Goal: Task Accomplishment & Management: Use online tool/utility

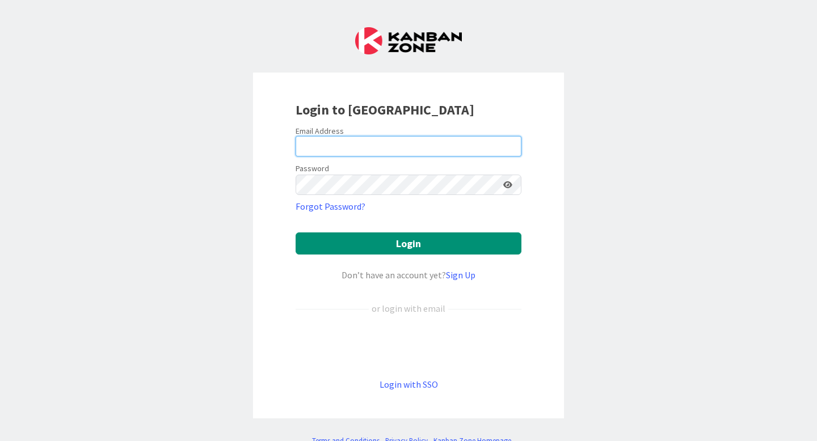
click at [385, 147] on input "email" at bounding box center [409, 146] width 226 height 20
type input "[PERSON_NAME][EMAIL_ADDRESS][PERSON_NAME][DOMAIN_NAME]"
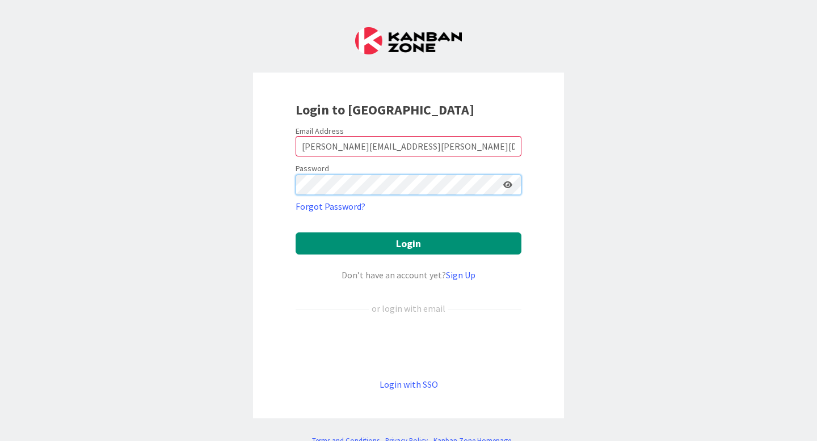
click at [296, 233] on button "Login" at bounding box center [409, 244] width 226 height 22
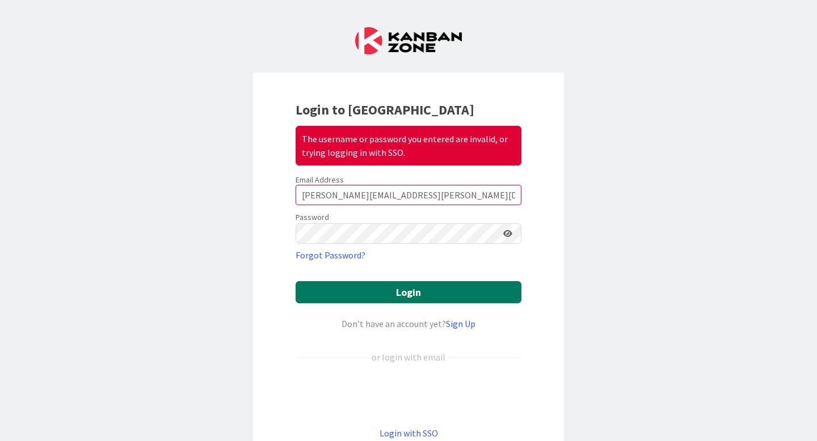
click at [356, 301] on button "Login" at bounding box center [409, 292] width 226 height 22
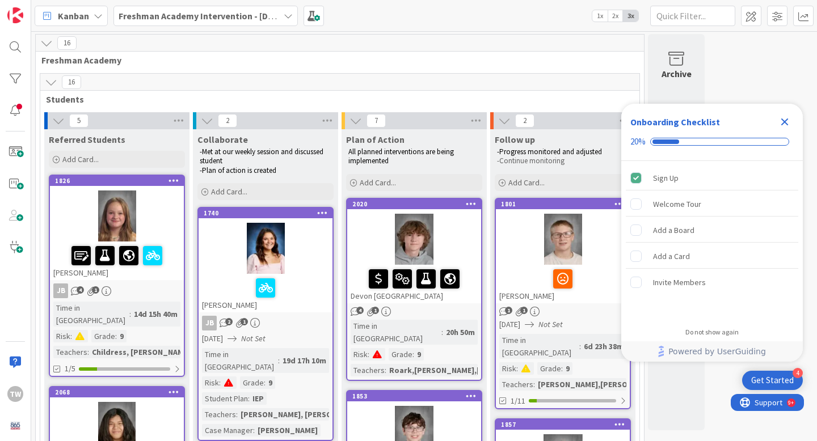
click at [784, 117] on icon "Close Checklist" at bounding box center [785, 122] width 14 height 14
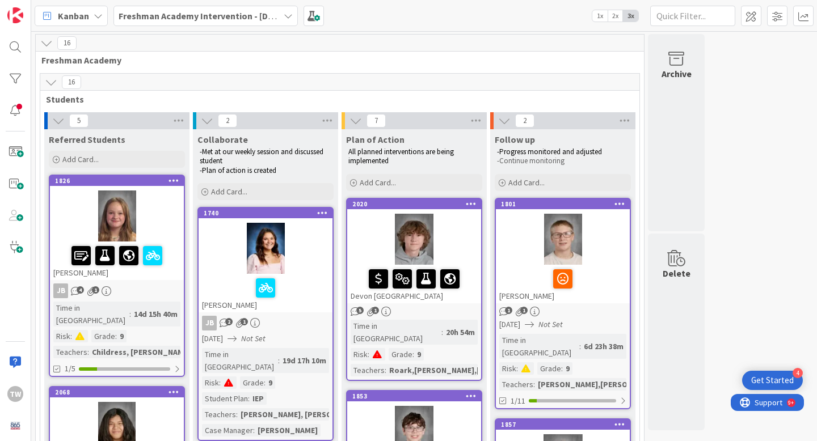
click at [290, 15] on icon at bounding box center [288, 15] width 9 height 9
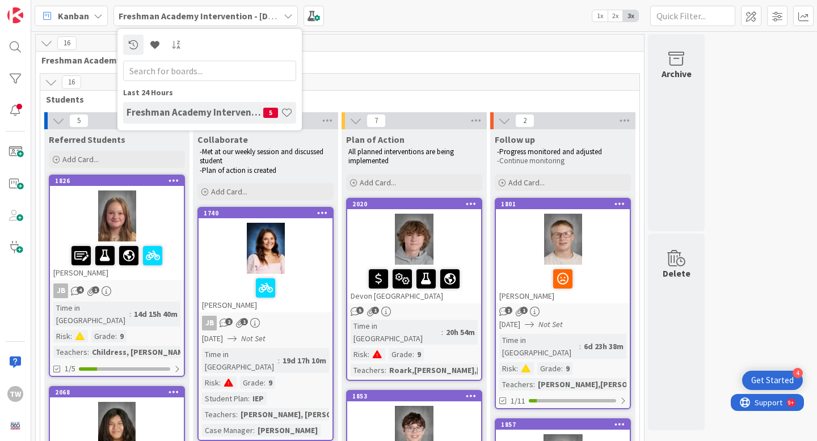
click at [290, 15] on icon at bounding box center [288, 15] width 9 height 9
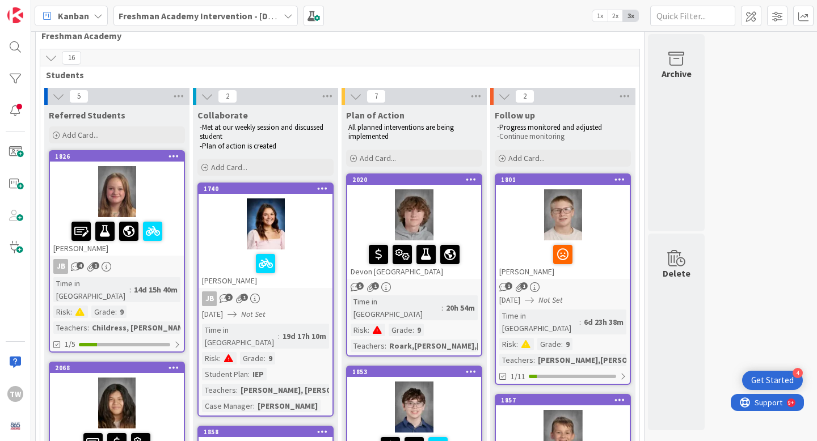
scroll to position [26, 0]
